Goal: Transaction & Acquisition: Subscribe to service/newsletter

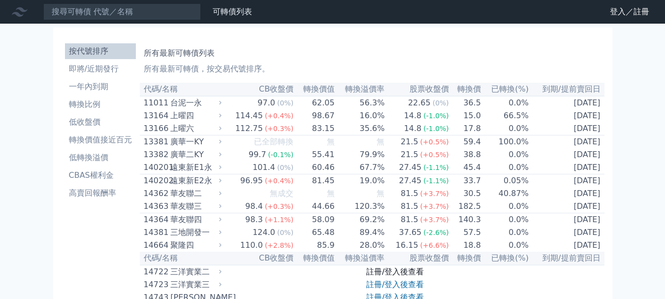
click at [401, 276] on link "註冊/登入後查看" at bounding box center [395, 271] width 58 height 9
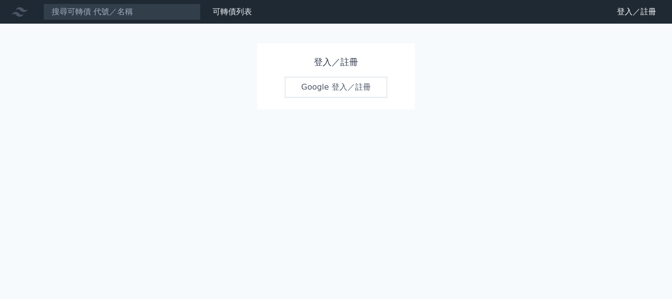
click at [344, 65] on h1 "登入／註冊" at bounding box center [336, 62] width 102 height 14
click at [343, 84] on link "Google 登入／註冊" at bounding box center [336, 87] width 102 height 21
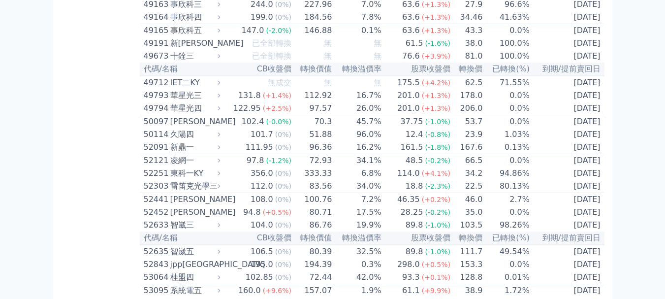
scroll to position [3061, 0]
